Goal: Information Seeking & Learning: Learn about a topic

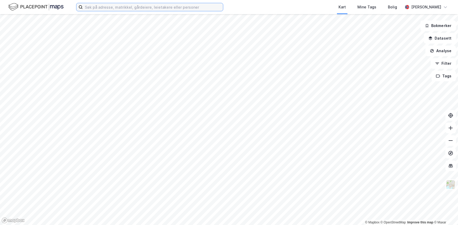
click at [116, 9] on input at bounding box center [153, 7] width 140 height 8
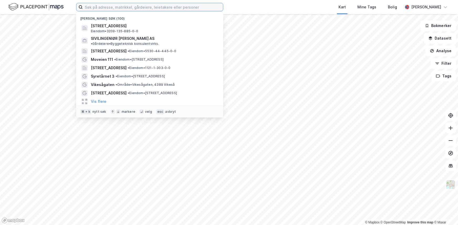
click at [111, 8] on input at bounding box center [153, 7] width 140 height 8
paste input "[PERSON_NAME] AS"
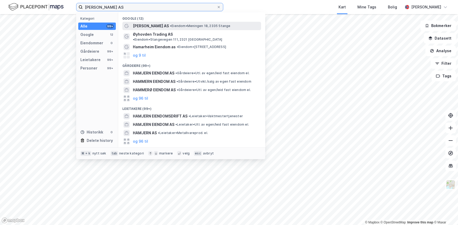
type input "[PERSON_NAME] AS"
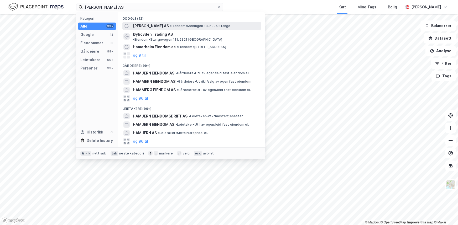
click at [147, 25] on span "[PERSON_NAME] AS" at bounding box center [151, 26] width 36 height 6
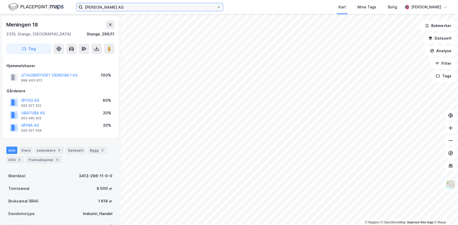
click at [118, 10] on input "[PERSON_NAME] AS" at bounding box center [150, 7] width 134 height 8
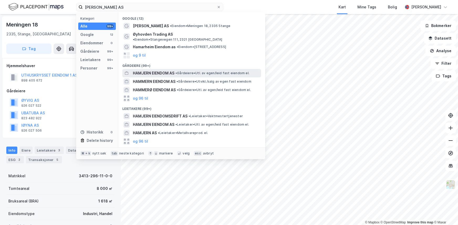
click at [151, 70] on span "HAMJERN EIENDOM AS" at bounding box center [153, 73] width 41 height 6
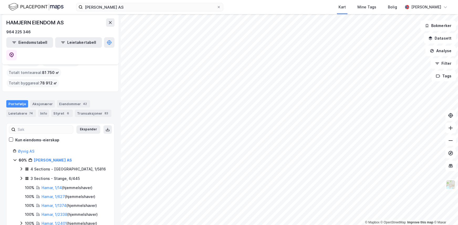
scroll to position [93, 0]
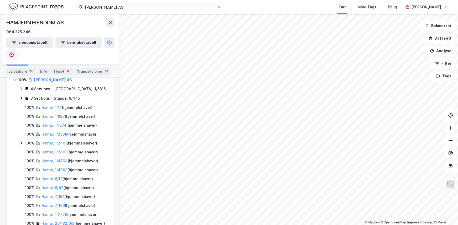
click at [85, 97] on div "© Mapbox © OpenStreetMap Improve this map © [PERSON_NAME] EIENDOM AS 964 225 34…" at bounding box center [229, 119] width 458 height 211
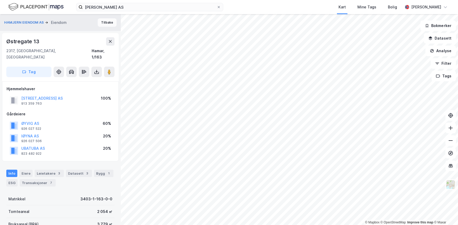
click at [108, 25] on button "Tilbake" at bounding box center [107, 22] width 19 height 8
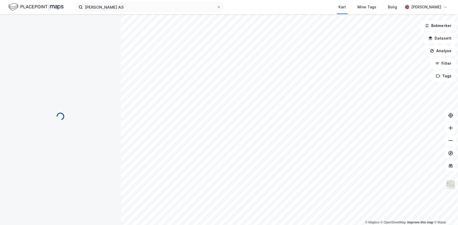
scroll to position [2, 0]
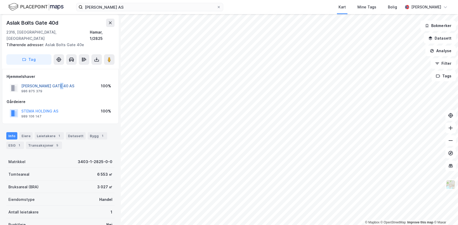
click at [0, 0] on button "[PERSON_NAME] GATE 40 AS" at bounding box center [0, 0] width 0 height 0
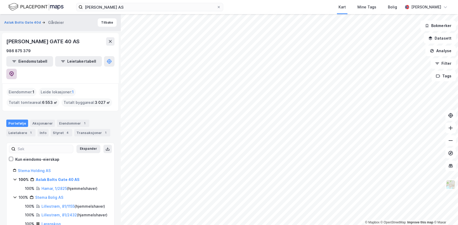
click at [14, 71] on icon at bounding box center [11, 73] width 5 height 5
